Goal: Answer question/provide support: Share knowledge or assist other users

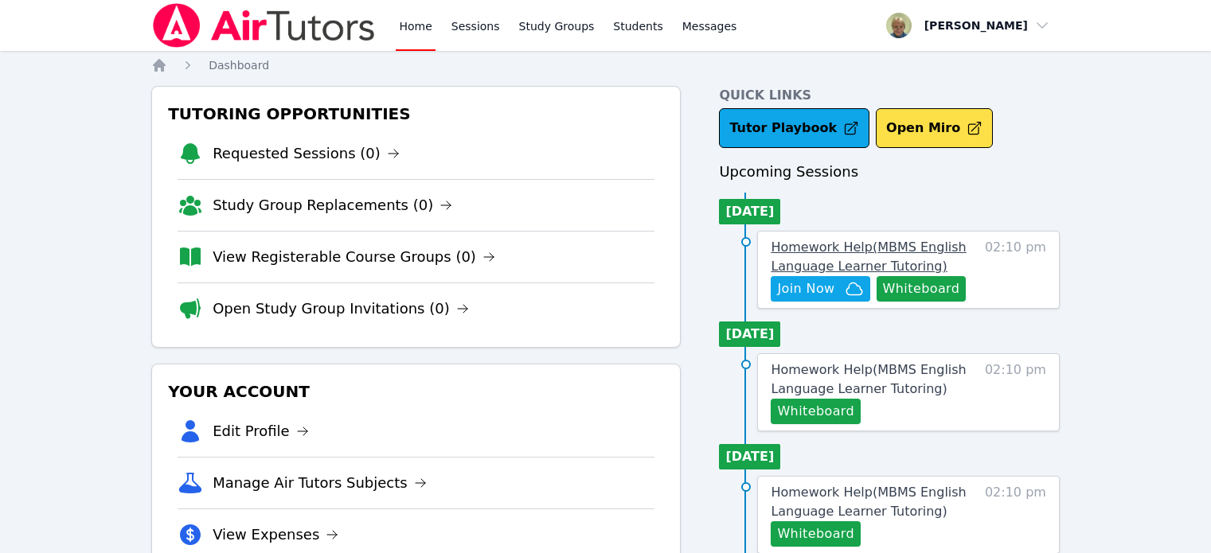
scroll to position [15, 0]
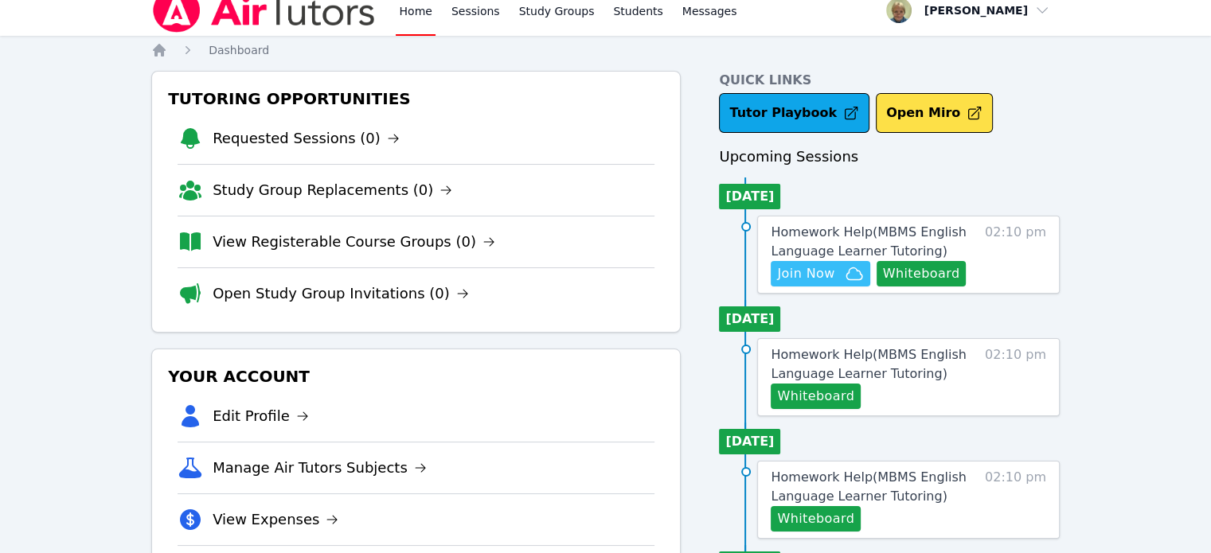
click at [815, 267] on span "Join Now" at bounding box center [805, 273] width 57 height 19
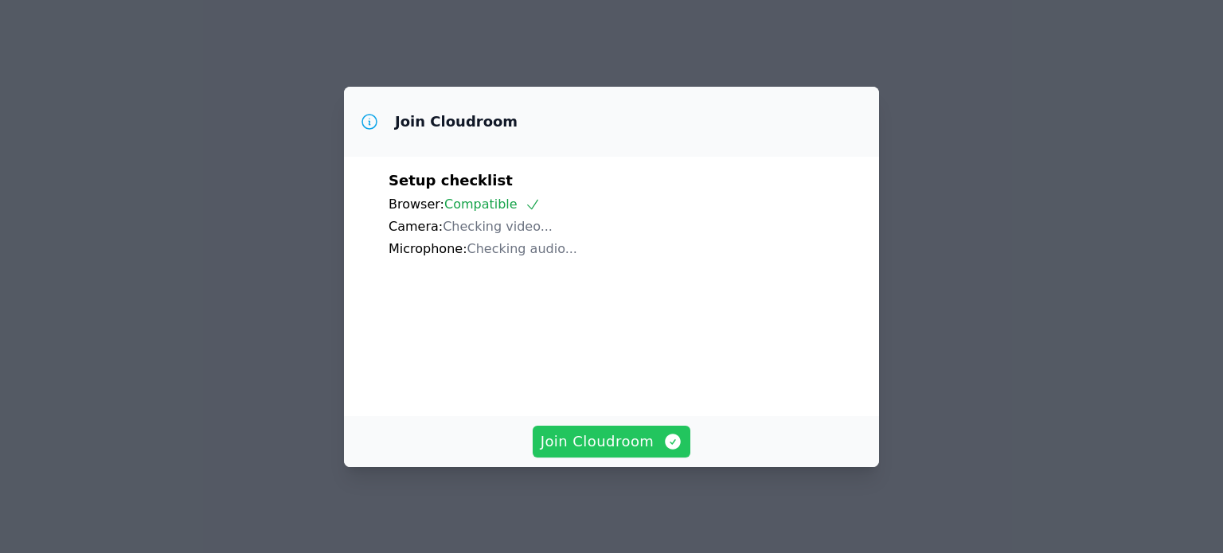
click at [601, 446] on span "Join Cloudroom" at bounding box center [612, 442] width 143 height 22
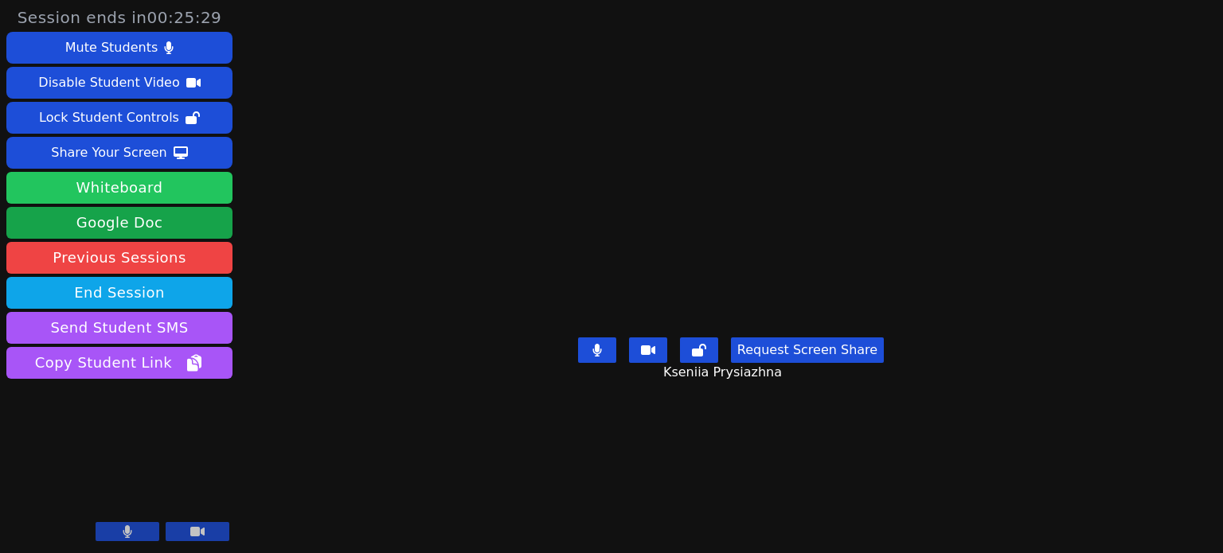
click at [127, 193] on button "Whiteboard" at bounding box center [119, 188] width 226 height 32
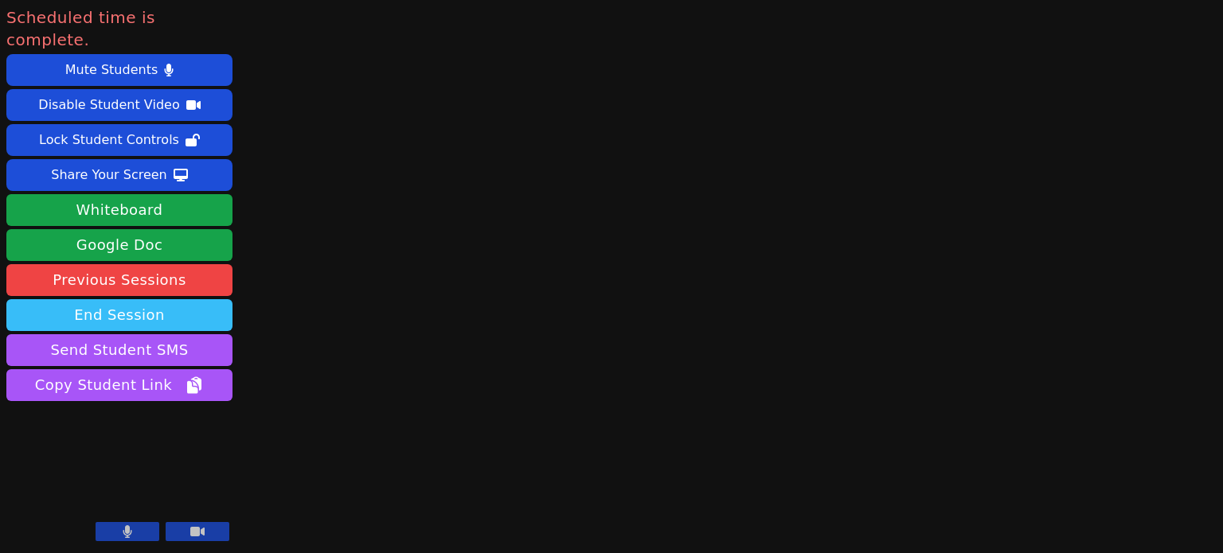
click at [137, 299] on button "End Session" at bounding box center [119, 315] width 226 height 32
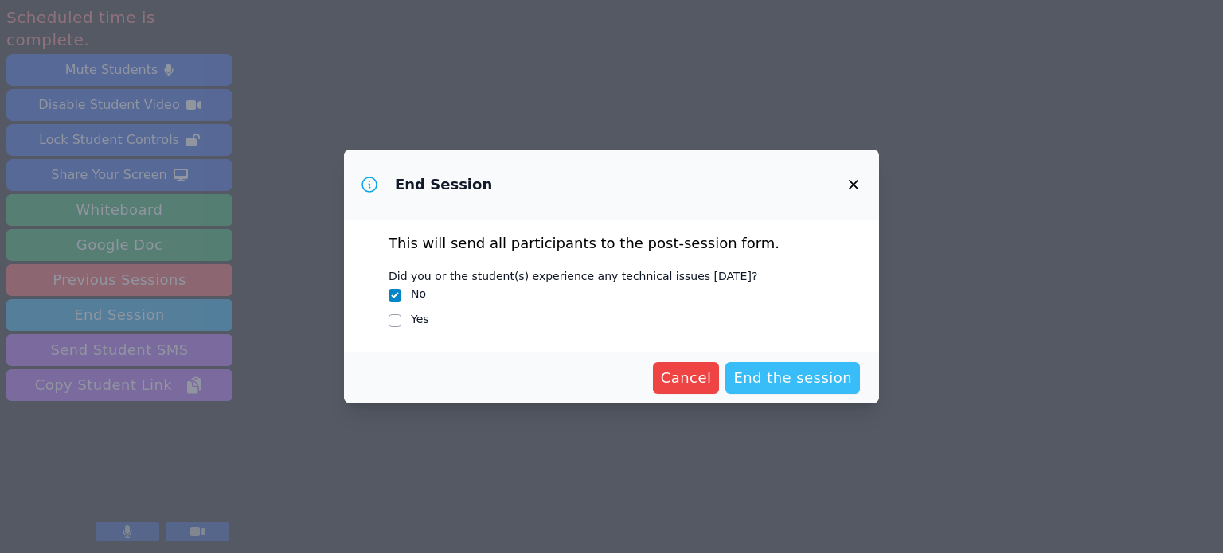
click at [776, 370] on span "End the session" at bounding box center [792, 378] width 119 height 22
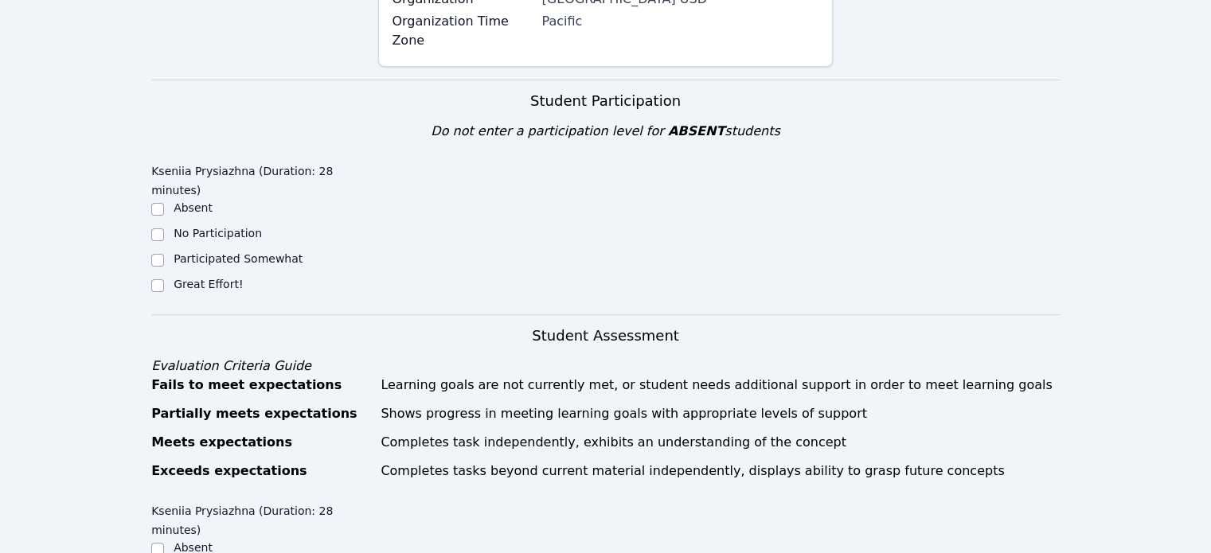
scroll to position [363, 0]
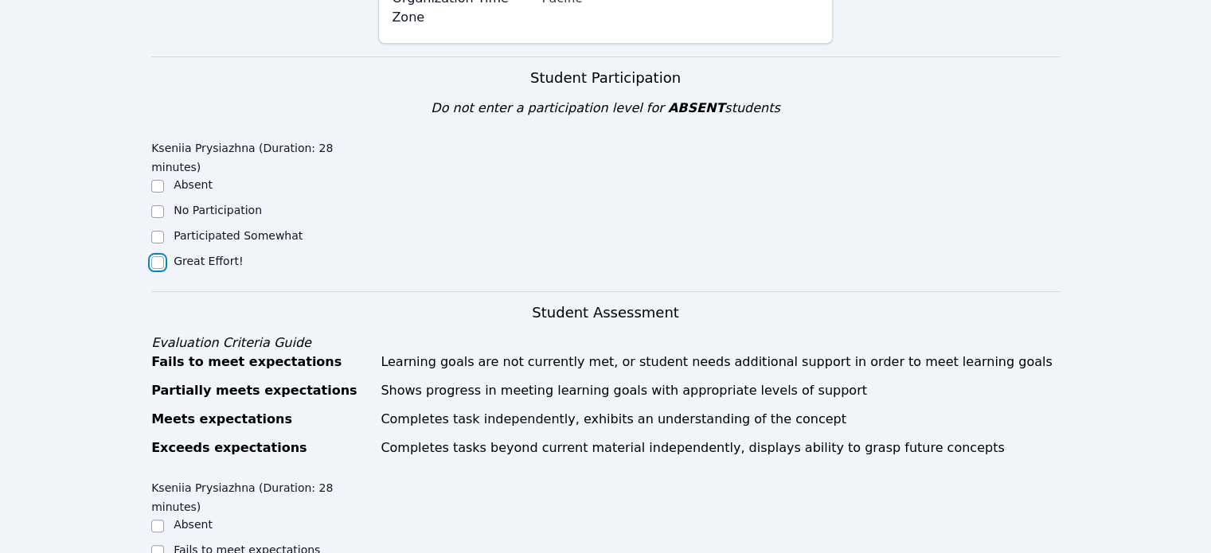
click at [155, 256] on input "Great Effort!" at bounding box center [157, 262] width 13 height 13
checkbox input "true"
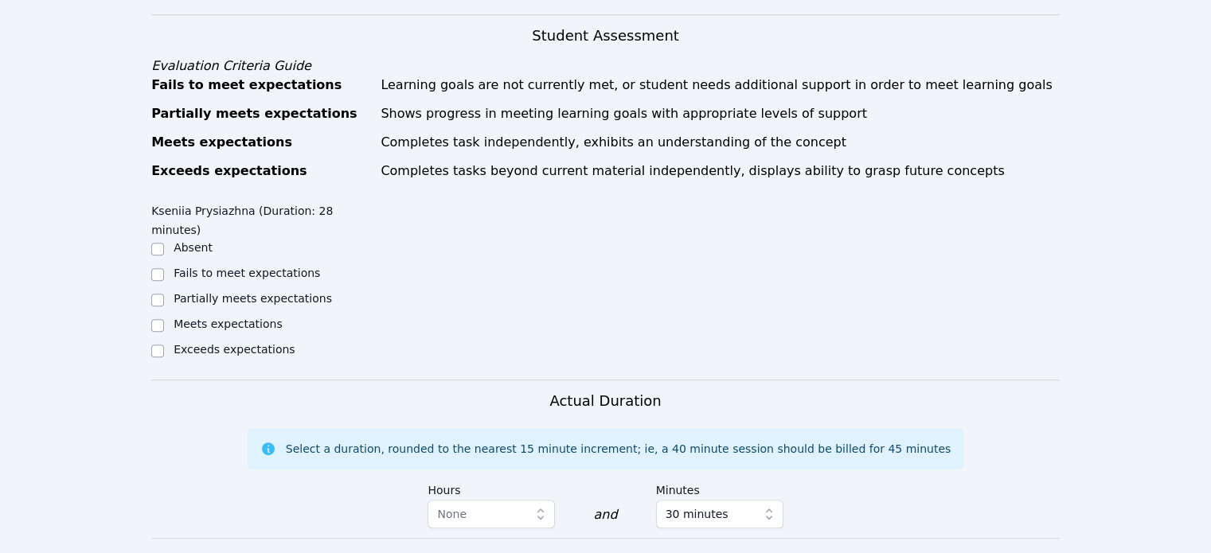
scroll to position [642, 0]
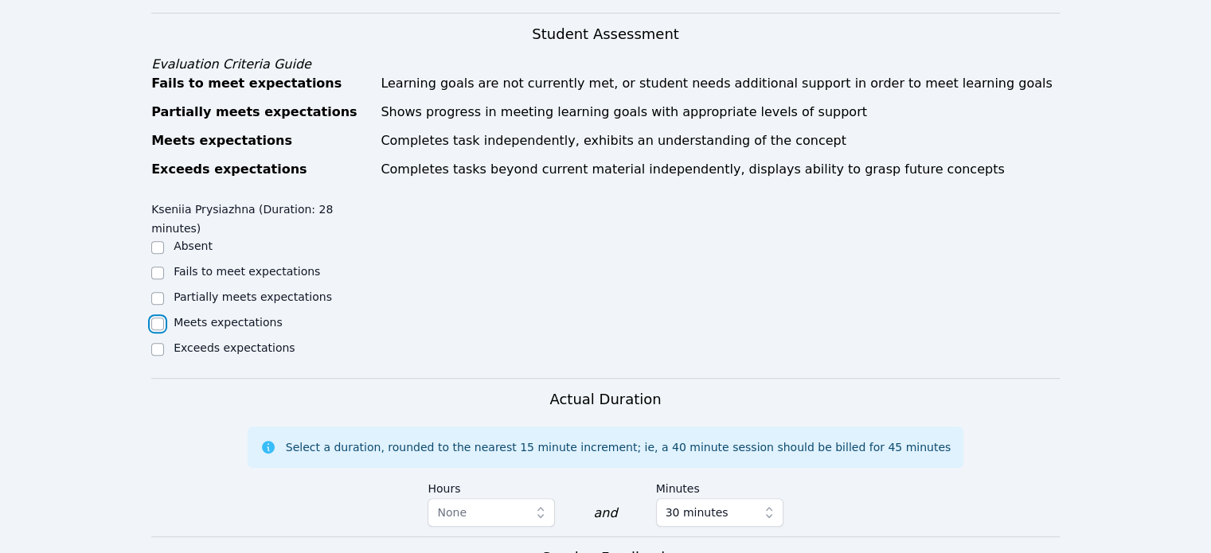
click at [158, 318] on input "Meets expectations" at bounding box center [157, 324] width 13 height 13
checkbox input "true"
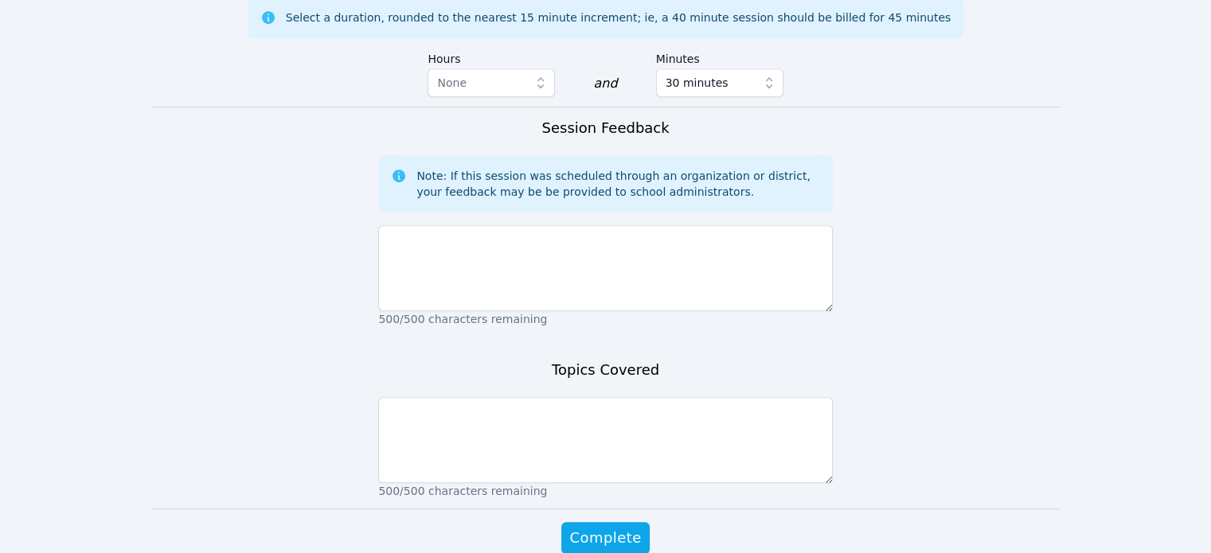
scroll to position [1076, 0]
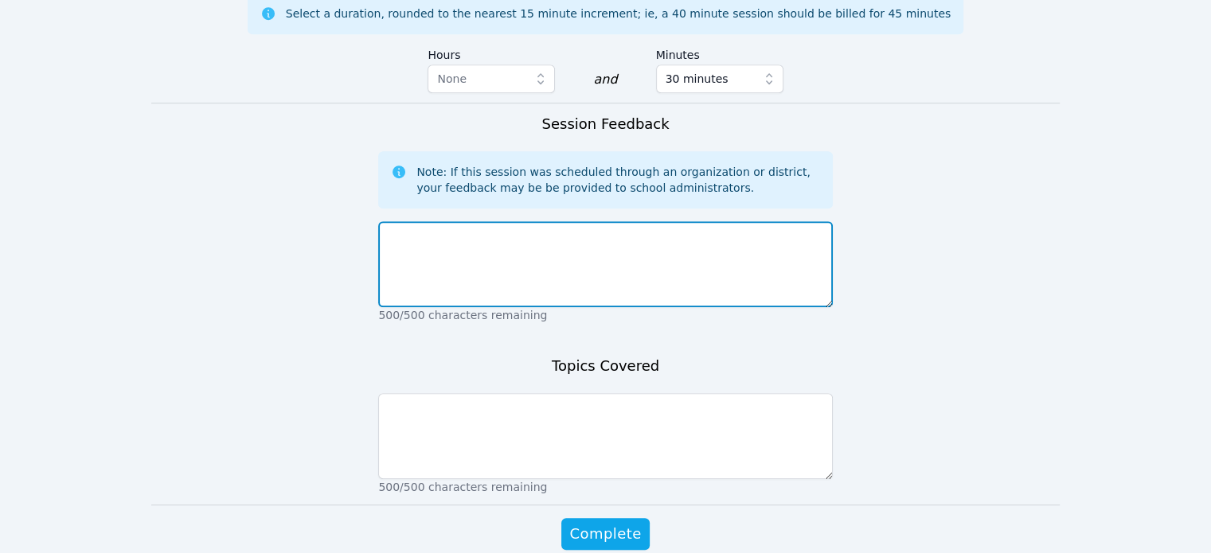
click at [568, 221] on textarea at bounding box center [605, 264] width 454 height 86
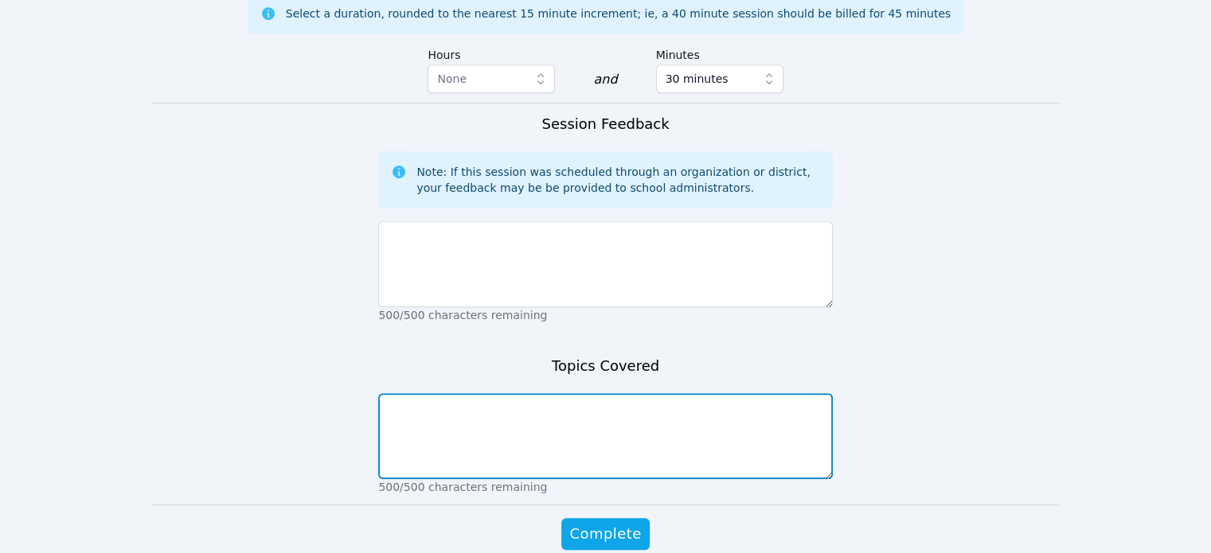
click at [584, 393] on textarea at bounding box center [605, 436] width 454 height 86
type textarea "Multiplication of integers"
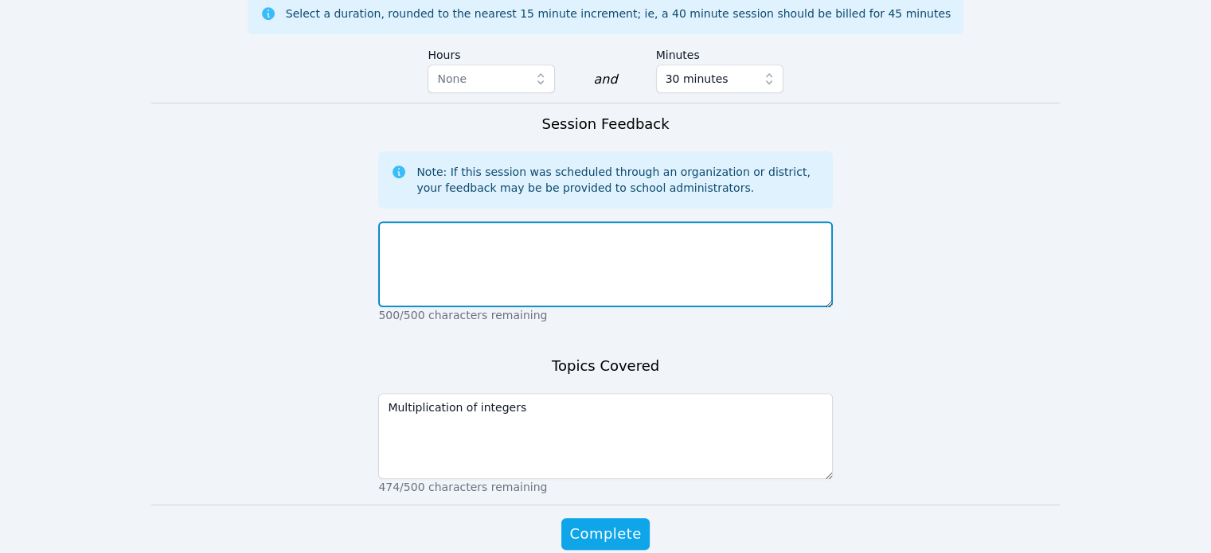
click at [535, 221] on textarea at bounding box center [605, 264] width 454 height 86
type textarea "very serious student, shows great effort"
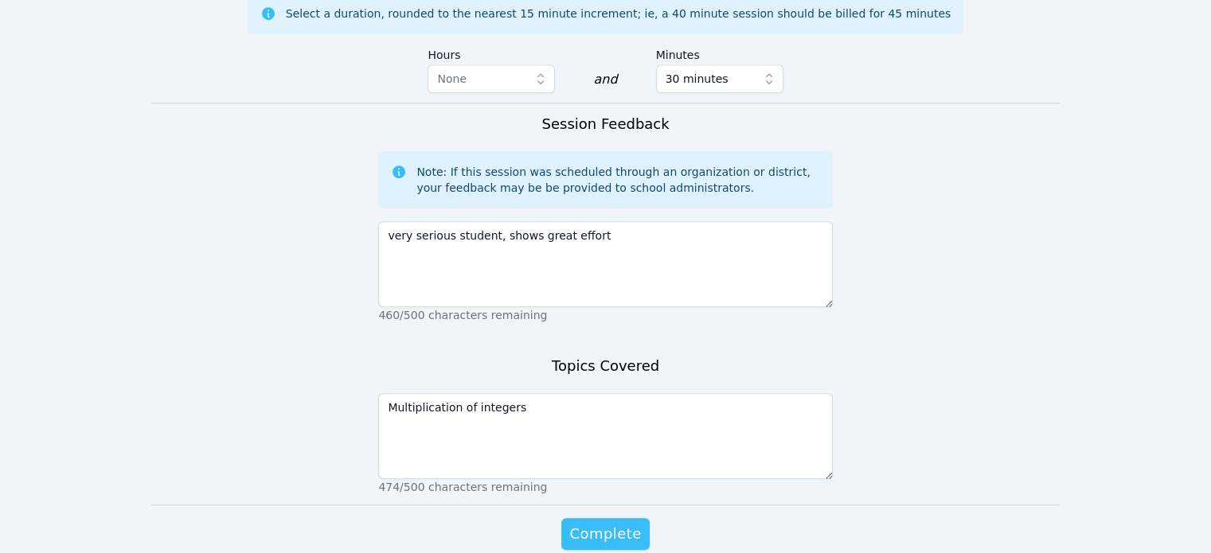
click at [602, 523] on span "Complete" at bounding box center [605, 534] width 72 height 22
